Goal: Information Seeking & Learning: Compare options

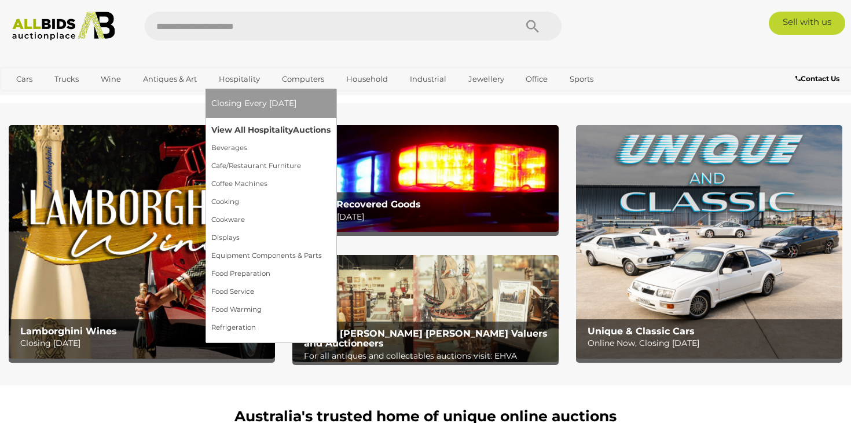
click at [233, 131] on link "View All Hospitality Auctions" at bounding box center [270, 130] width 119 height 18
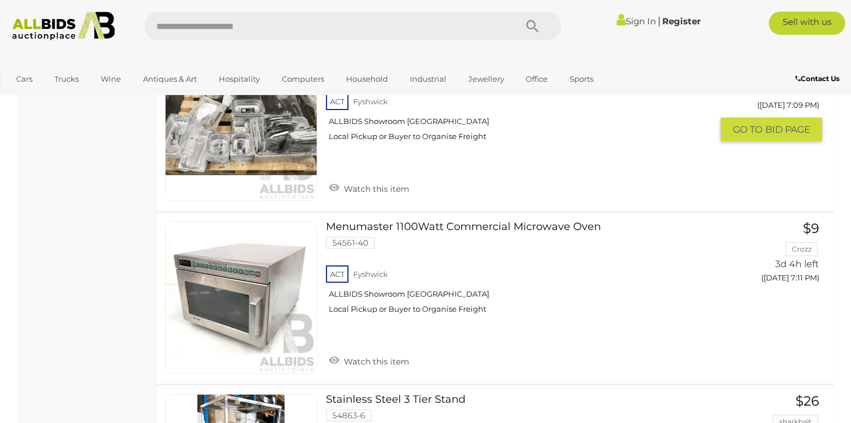
scroll to position [3243, 0]
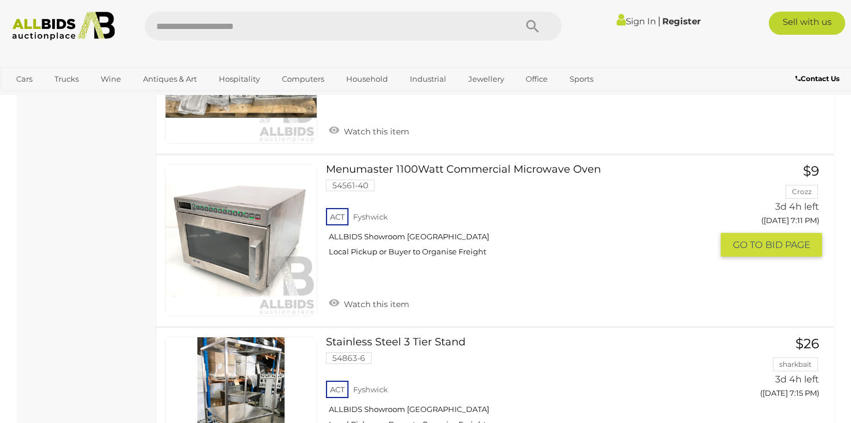
click at [236, 233] on link at bounding box center [241, 240] width 152 height 152
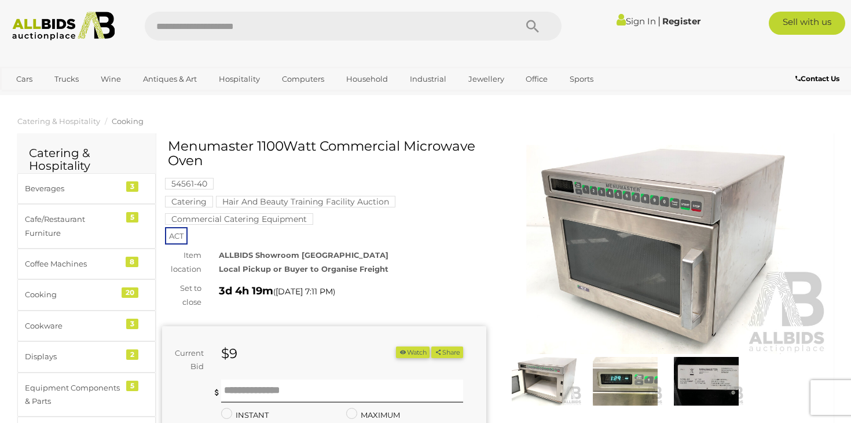
click at [615, 385] on img at bounding box center [625, 381] width 75 height 49
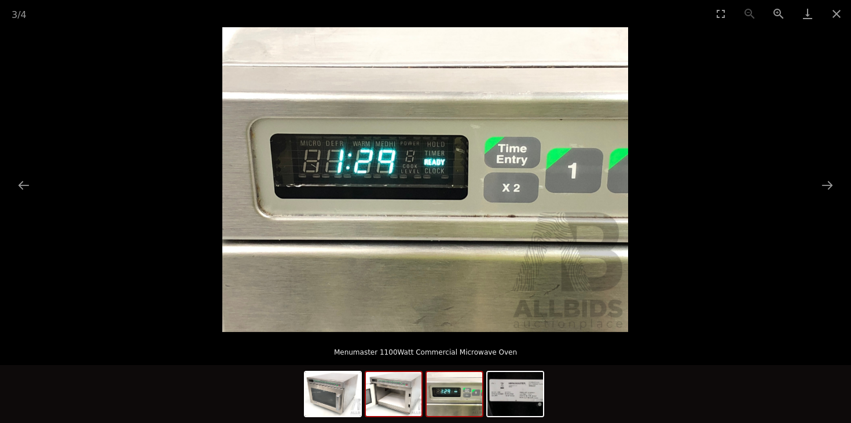
click at [395, 401] on img at bounding box center [394, 394] width 56 height 44
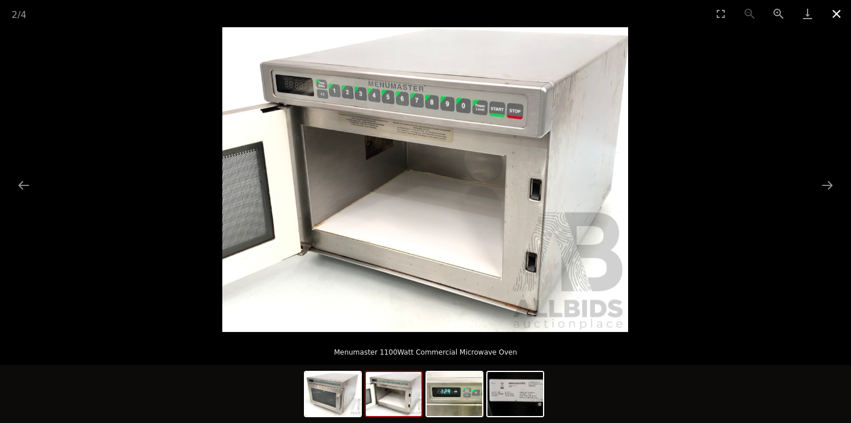
click at [838, 13] on button "Close gallery" at bounding box center [836, 13] width 29 height 27
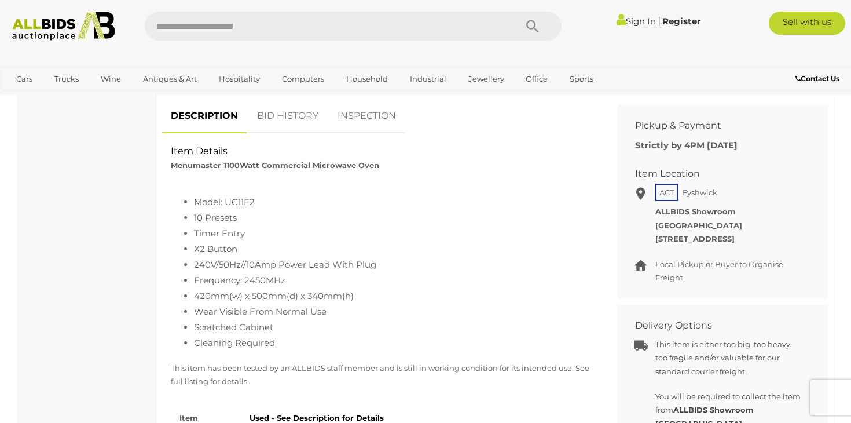
scroll to position [507, 0]
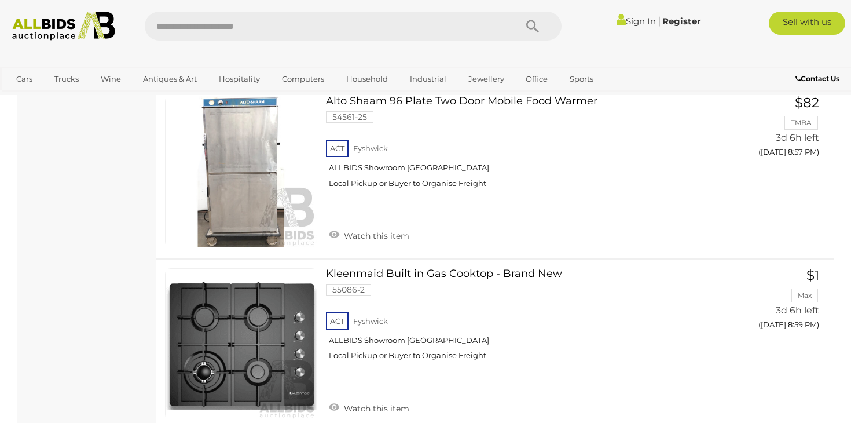
scroll to position [8018, 0]
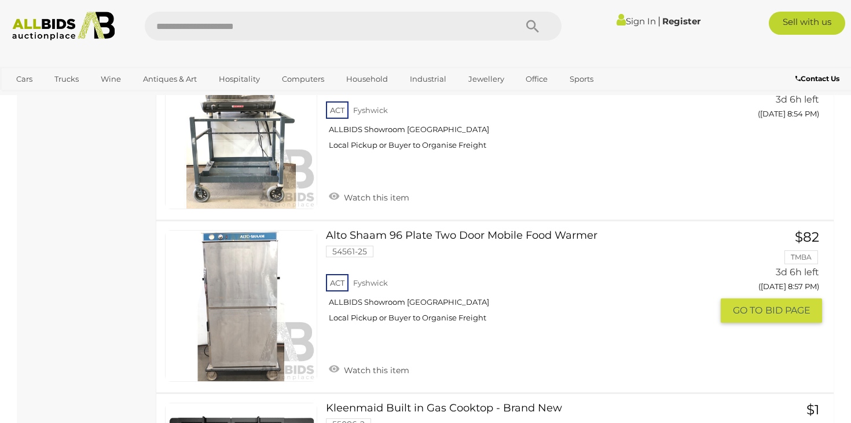
click at [221, 336] on img at bounding box center [241, 305] width 151 height 151
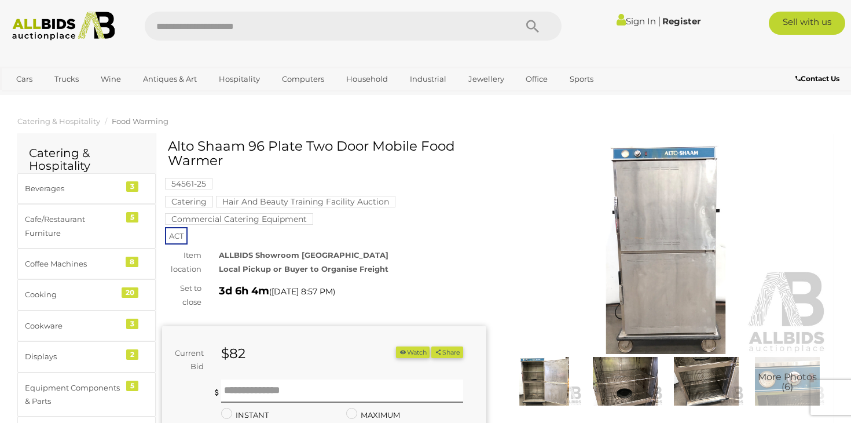
click at [620, 361] on img at bounding box center [625, 381] width 75 height 49
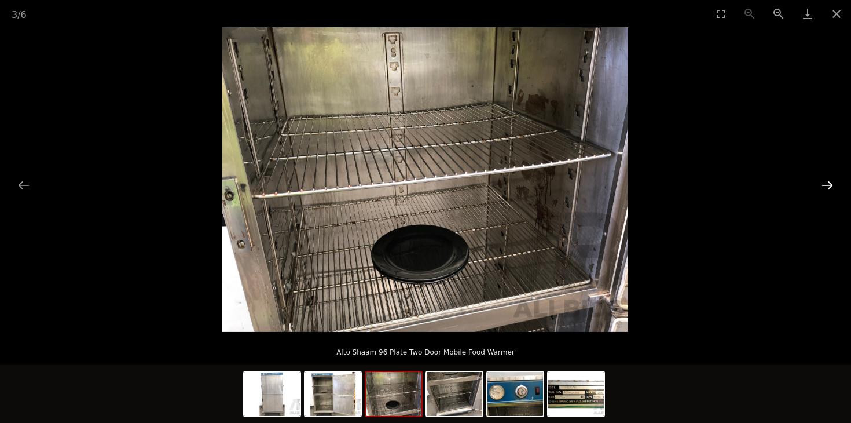
click at [826, 186] on button "Next slide" at bounding box center [827, 185] width 24 height 23
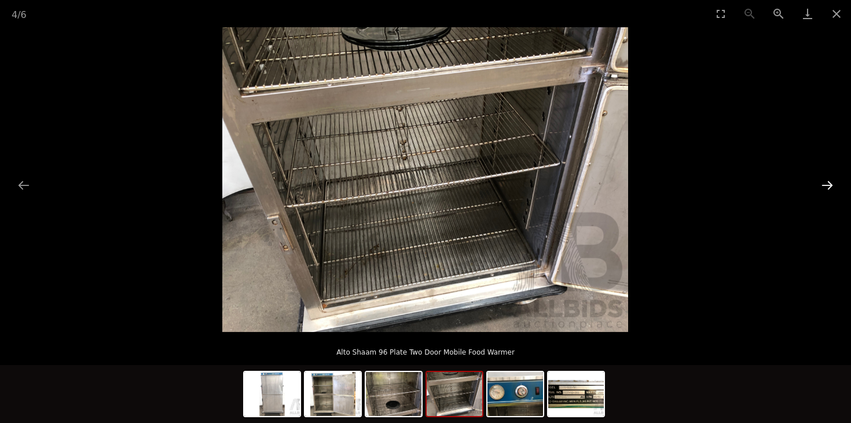
click at [826, 186] on button "Next slide" at bounding box center [827, 185] width 24 height 23
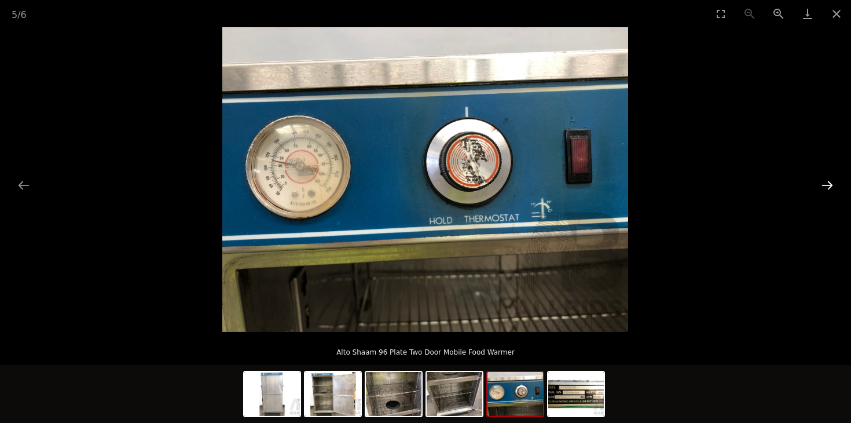
click at [826, 186] on button "Next slide" at bounding box center [827, 185] width 24 height 23
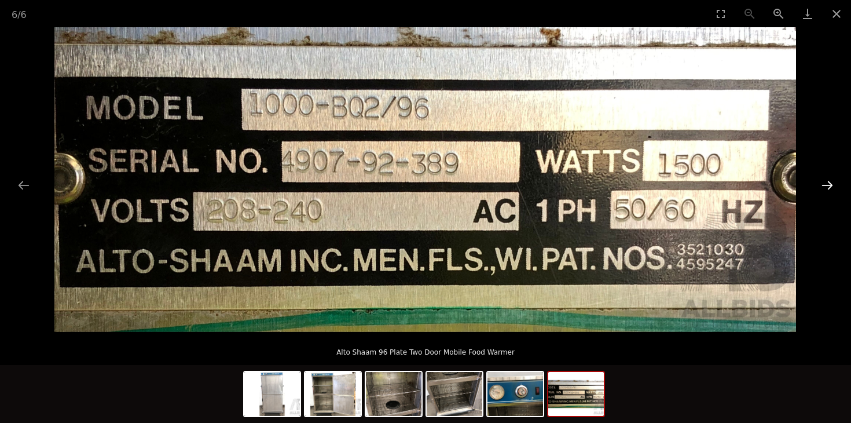
click at [826, 186] on button "Next slide" at bounding box center [827, 185] width 24 height 23
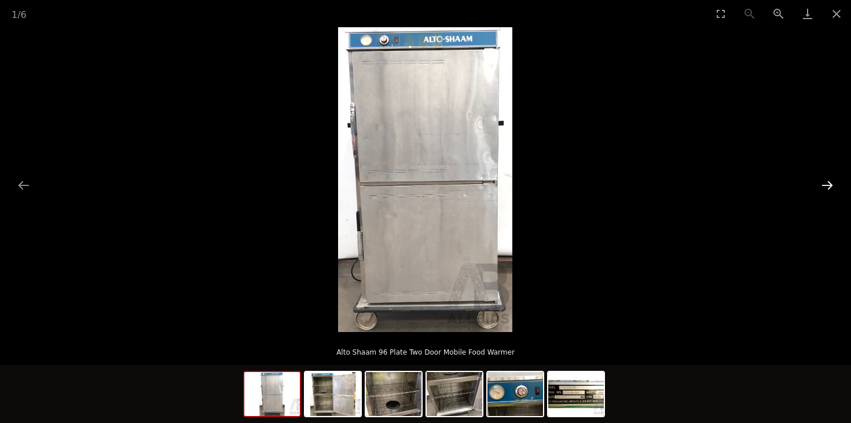
click at [826, 186] on button "Next slide" at bounding box center [827, 185] width 24 height 23
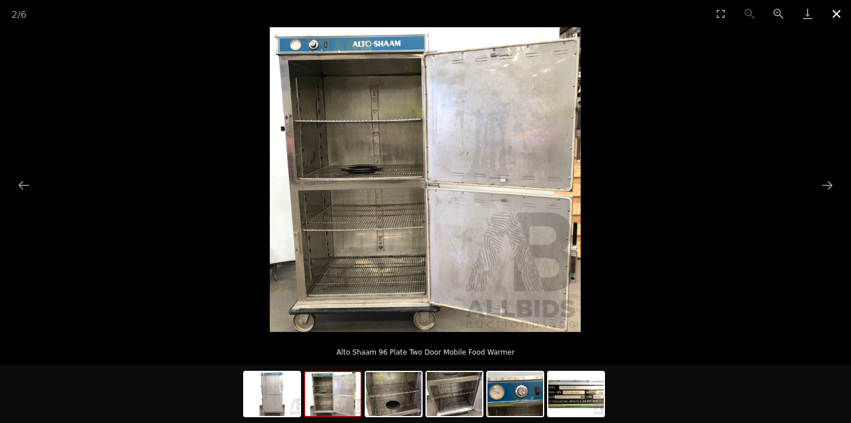
click at [837, 12] on button "Close gallery" at bounding box center [836, 13] width 29 height 27
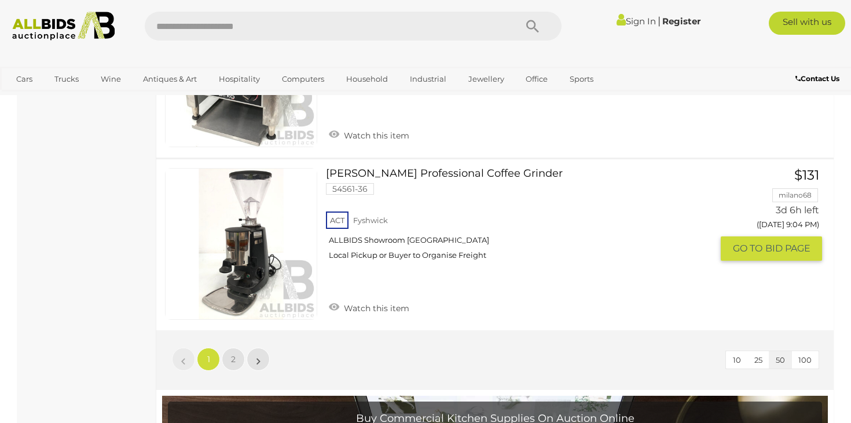
scroll to position [8776, 0]
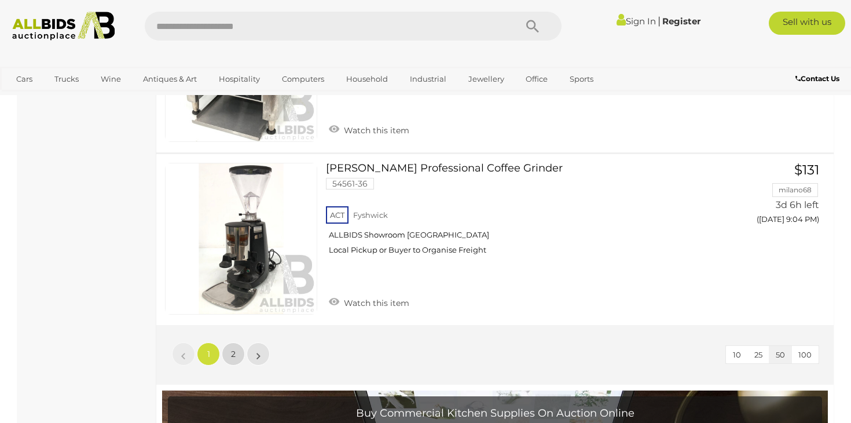
click at [233, 359] on span "2" at bounding box center [233, 353] width 5 height 10
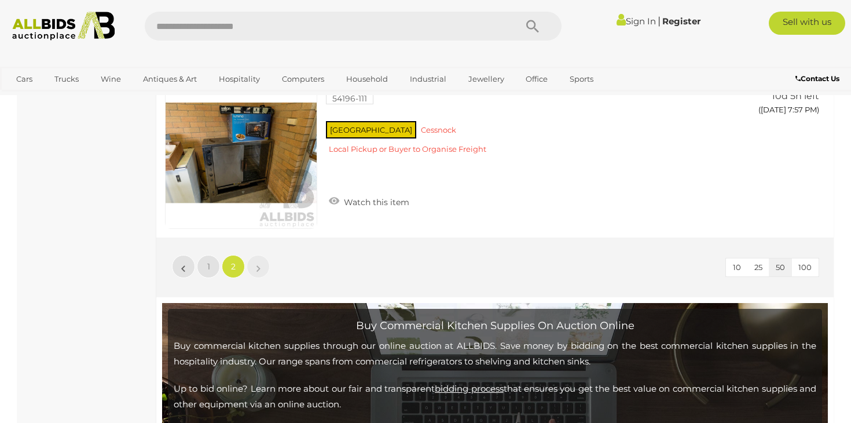
scroll to position [1235, 0]
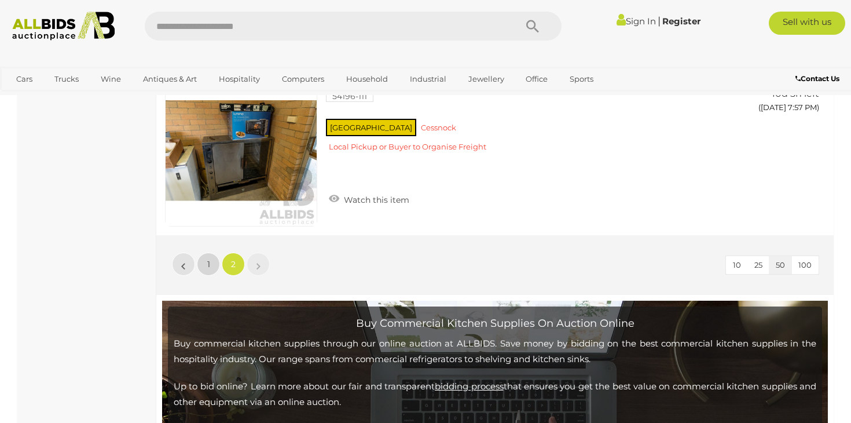
click at [211, 264] on link "1" at bounding box center [208, 263] width 23 height 23
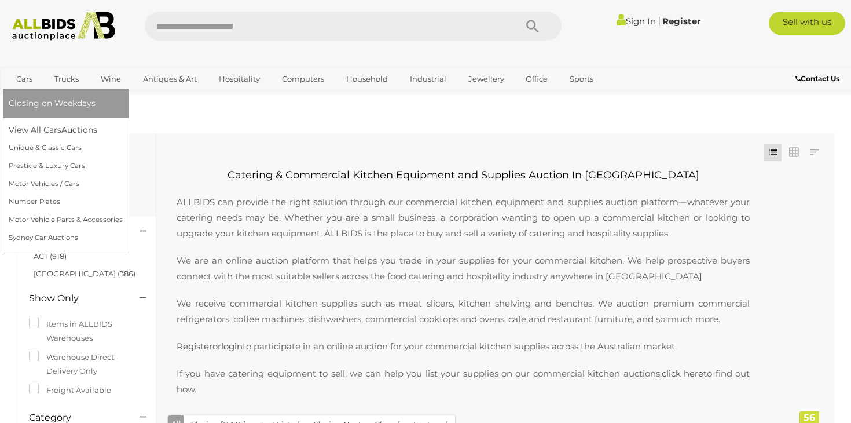
click at [22, 72] on link "Cars" at bounding box center [24, 78] width 31 height 19
click at [35, 135] on link "View All Cars Auctions" at bounding box center [66, 130] width 114 height 18
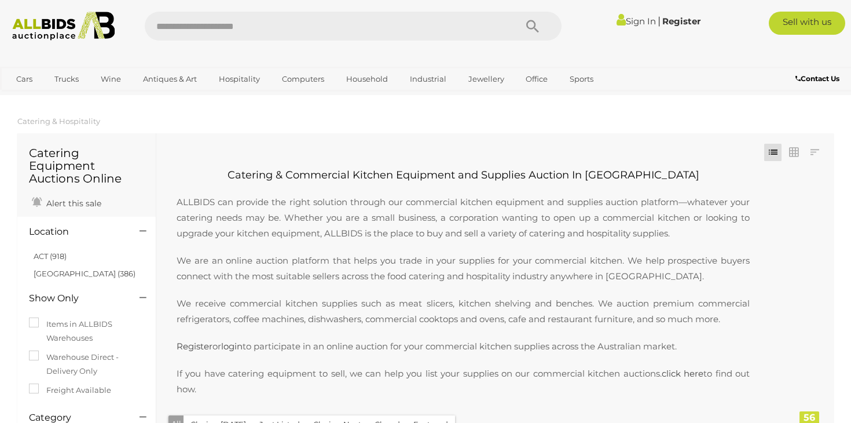
scroll to position [8180, 0]
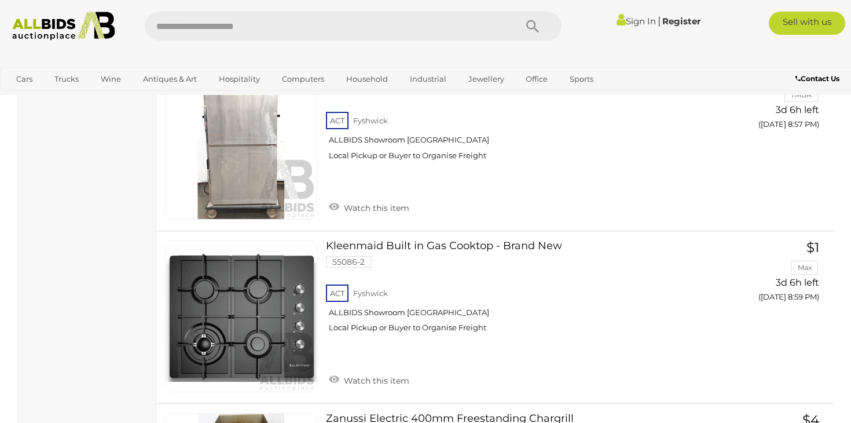
click at [48, 29] on img at bounding box center [63, 26] width 115 height 29
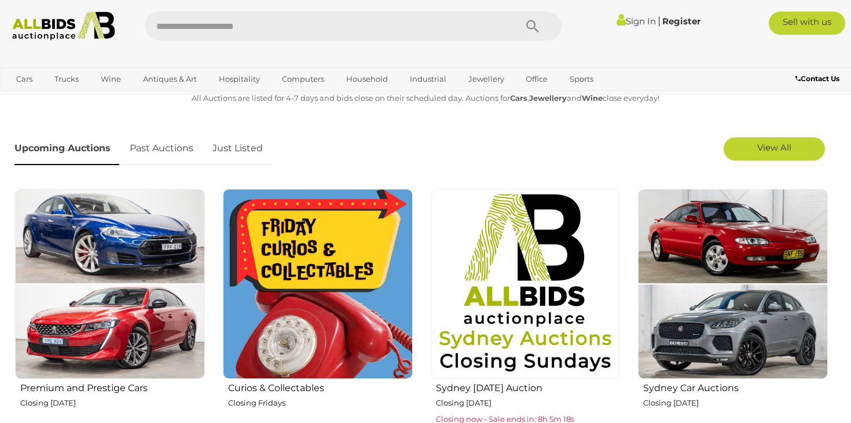
scroll to position [336, 0]
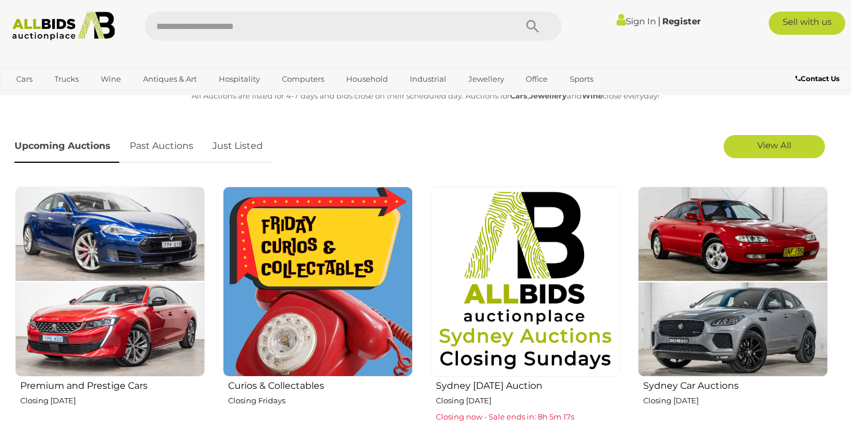
click at [149, 297] on img at bounding box center [110, 281] width 190 height 190
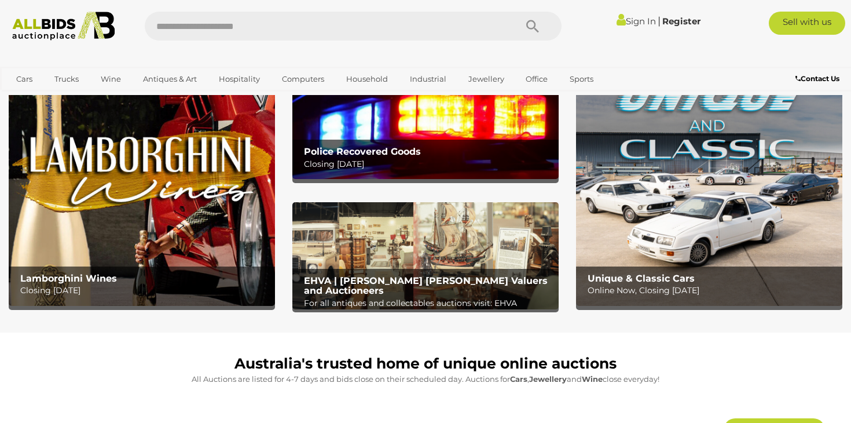
scroll to position [0, 0]
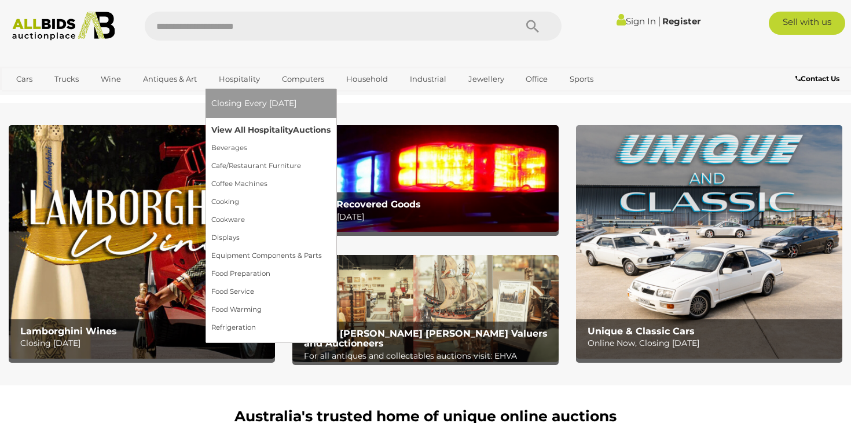
click at [238, 126] on link "View All Hospitality Auctions" at bounding box center [270, 130] width 119 height 18
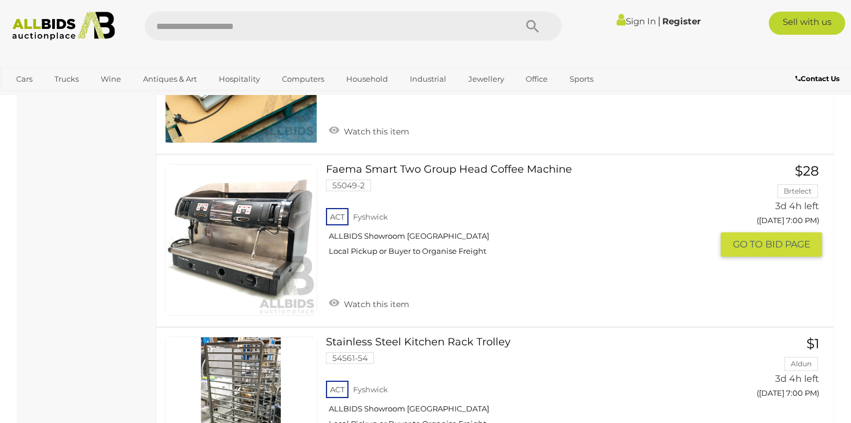
scroll to position [1832, 0]
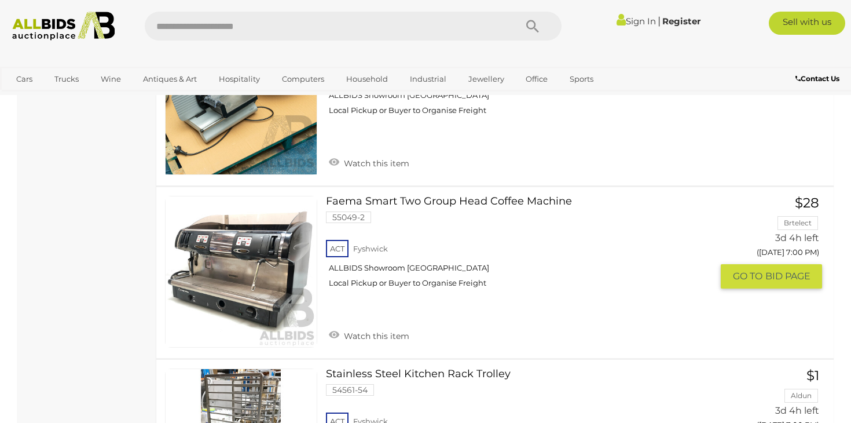
click at [439, 206] on link "Faema Smart Two Group Head Coffee Machine 55049-2 ACT Fyshwick ALLBIDS Showroom…" at bounding box center [524, 246] width 378 height 101
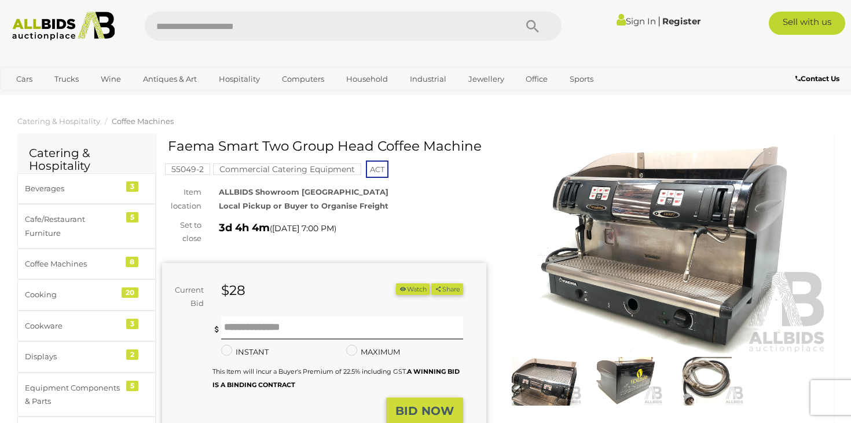
drag, startPoint x: 481, startPoint y: 146, endPoint x: 168, endPoint y: 142, distance: 313.2
click at [168, 142] on h1 "Faema Smart Two Group Head Coffee Machine" at bounding box center [325, 146] width 315 height 14
copy h1 "Faema Smart Two Group Head Coffee Machine"
click at [634, 234] on img at bounding box center [666, 249] width 324 height 209
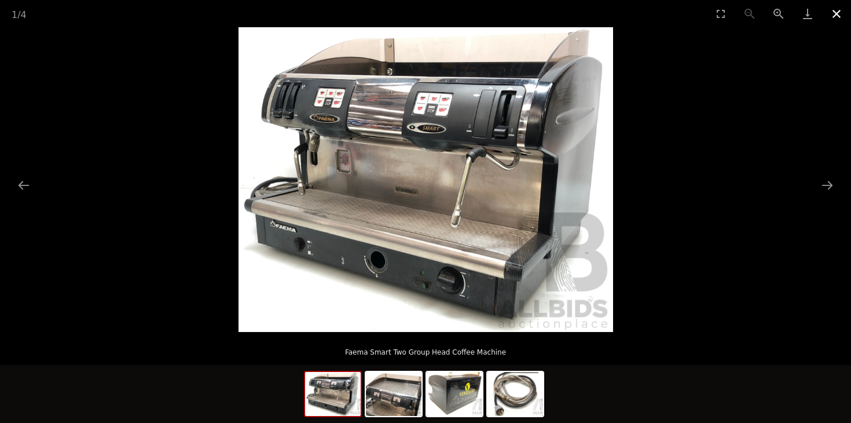
click at [837, 13] on button "Close gallery" at bounding box center [836, 13] width 29 height 27
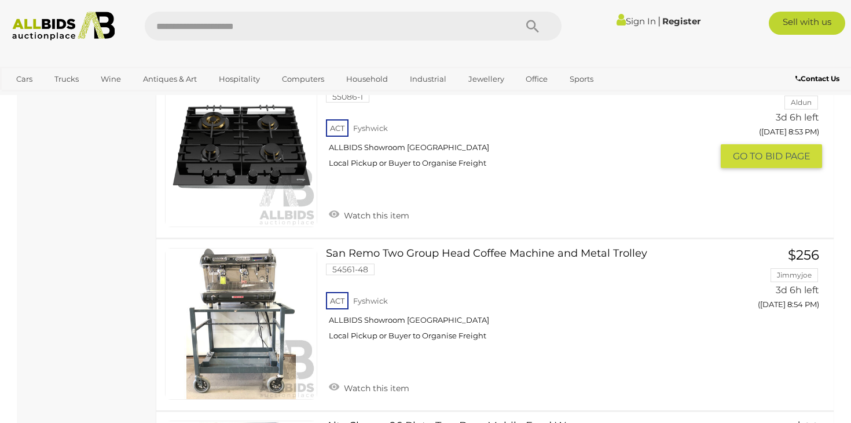
scroll to position [7851, 0]
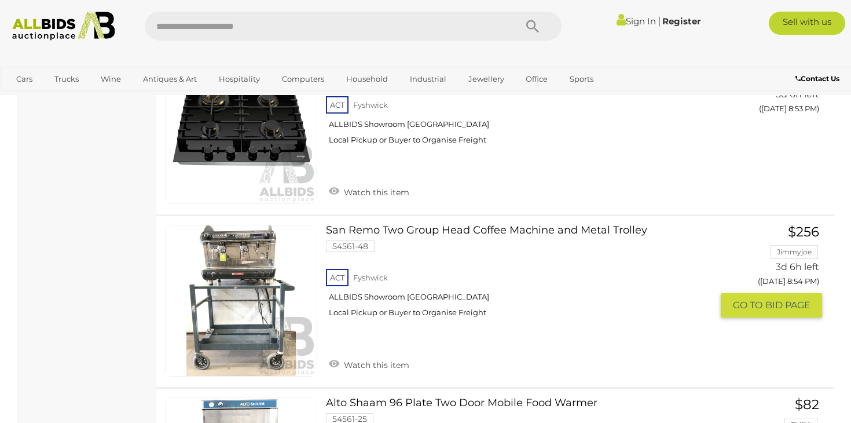
click at [449, 237] on link "San Remo Two Group Head Coffee Machine and Metal Trolley 54561-48 ACT Fyshwick" at bounding box center [524, 275] width 378 height 101
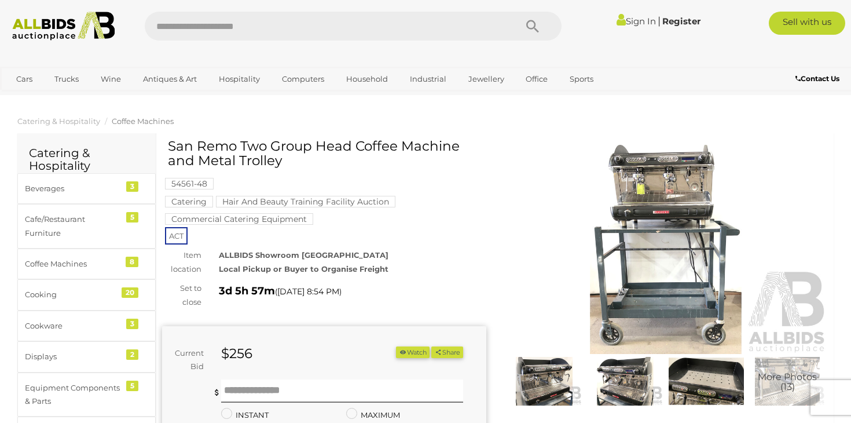
click at [661, 199] on img at bounding box center [666, 249] width 324 height 209
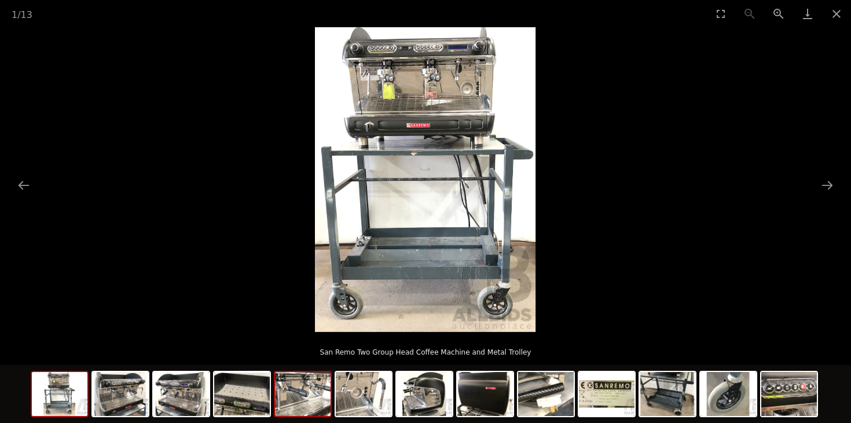
click at [308, 389] on img at bounding box center [303, 394] width 56 height 44
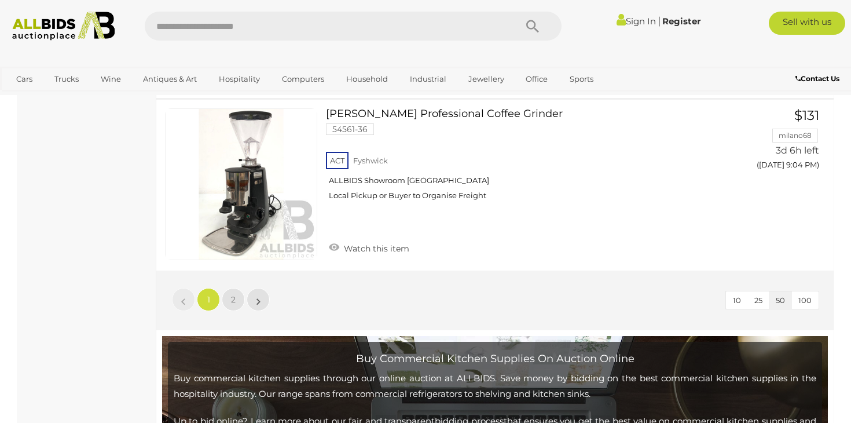
scroll to position [8828, 0]
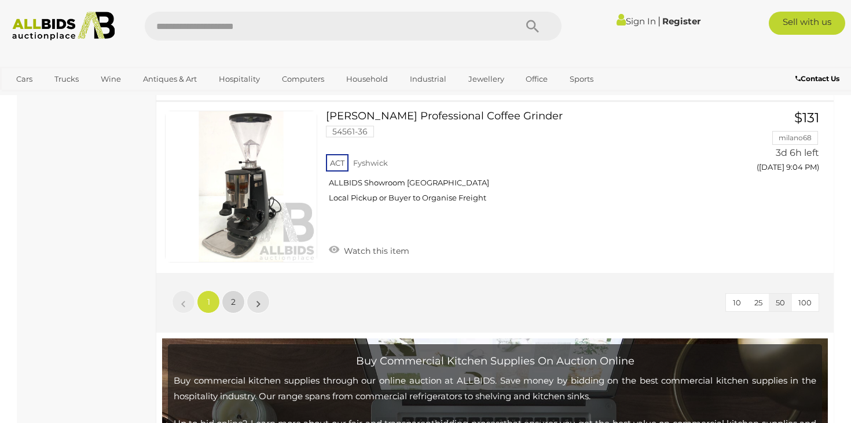
click at [234, 301] on span "2" at bounding box center [233, 301] width 5 height 10
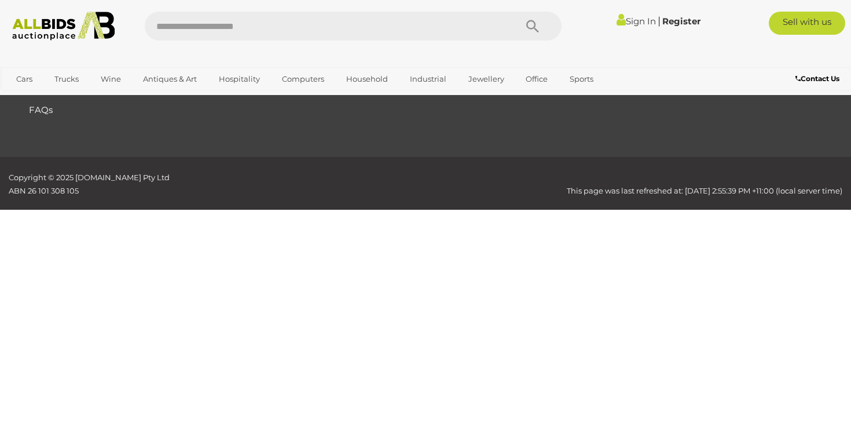
scroll to position [325, 0]
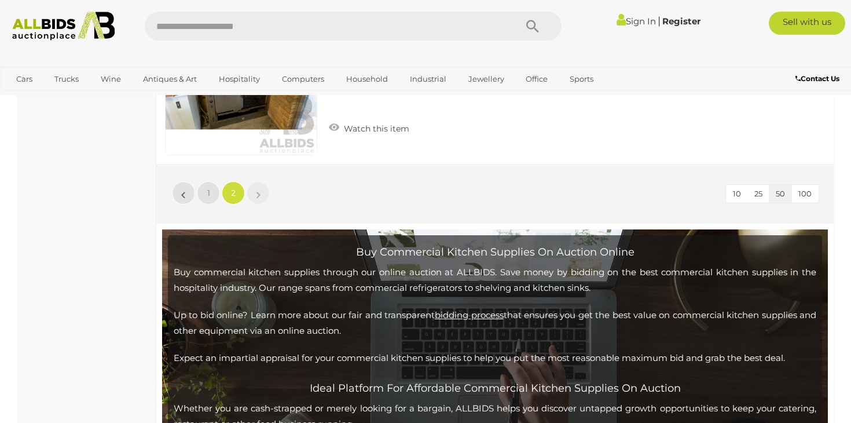
scroll to position [1198, 0]
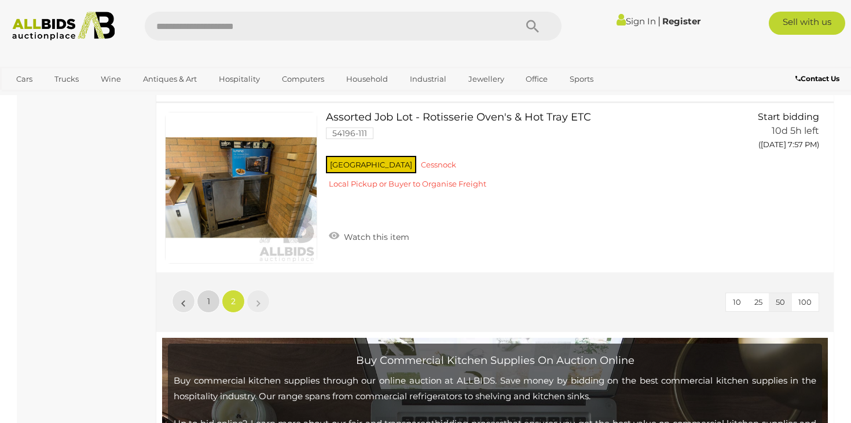
click at [218, 301] on link "1" at bounding box center [208, 300] width 23 height 23
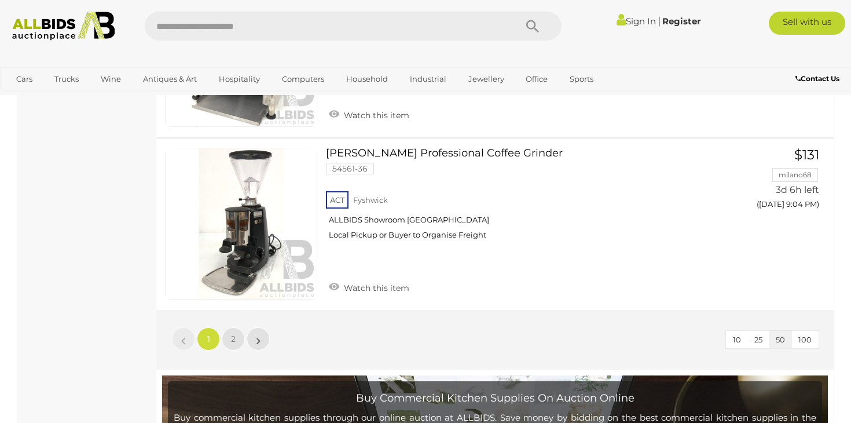
scroll to position [8831, 0]
